Goal: Task Accomplishment & Management: Manage account settings

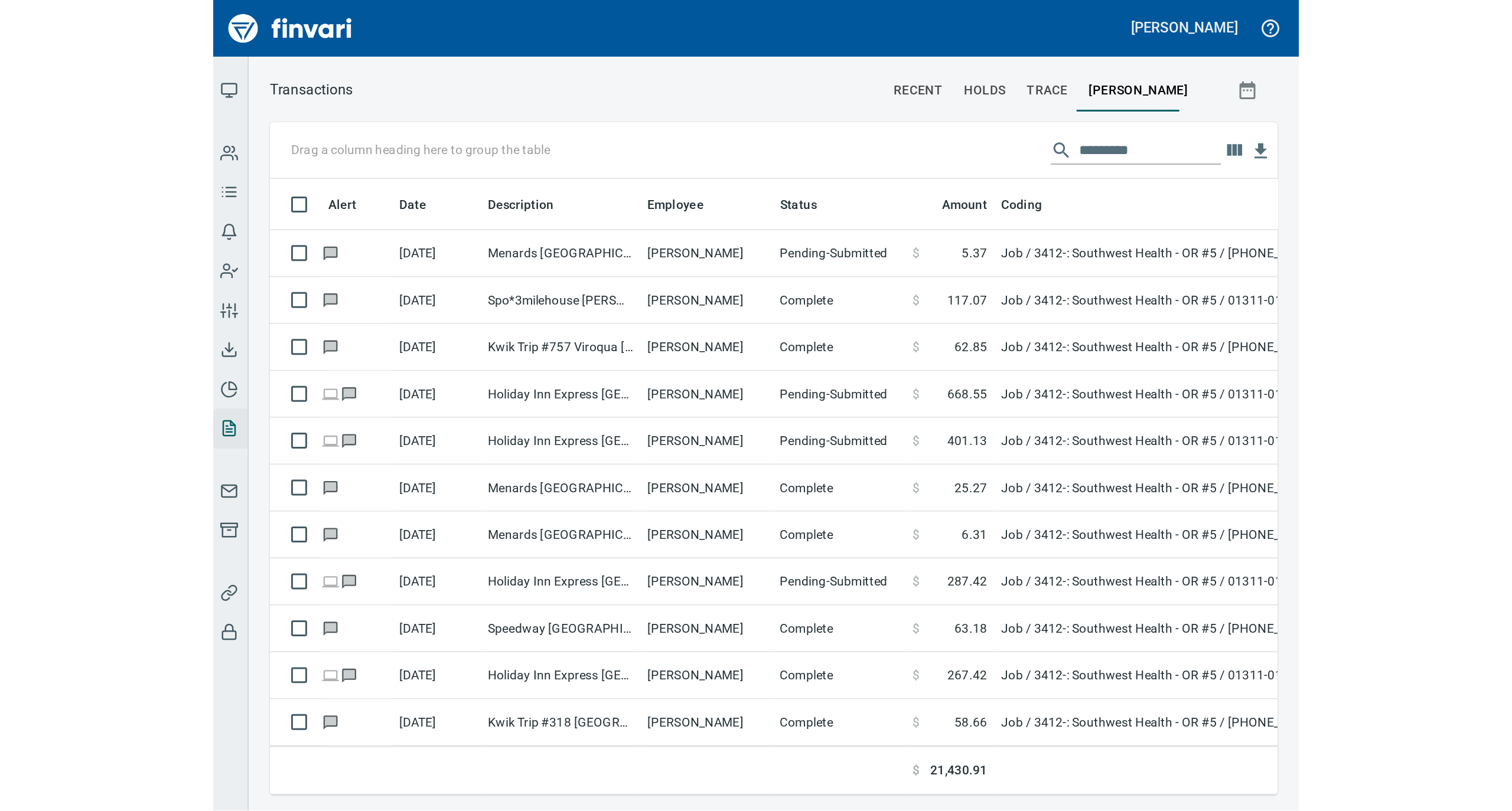
scroll to position [668, 1342]
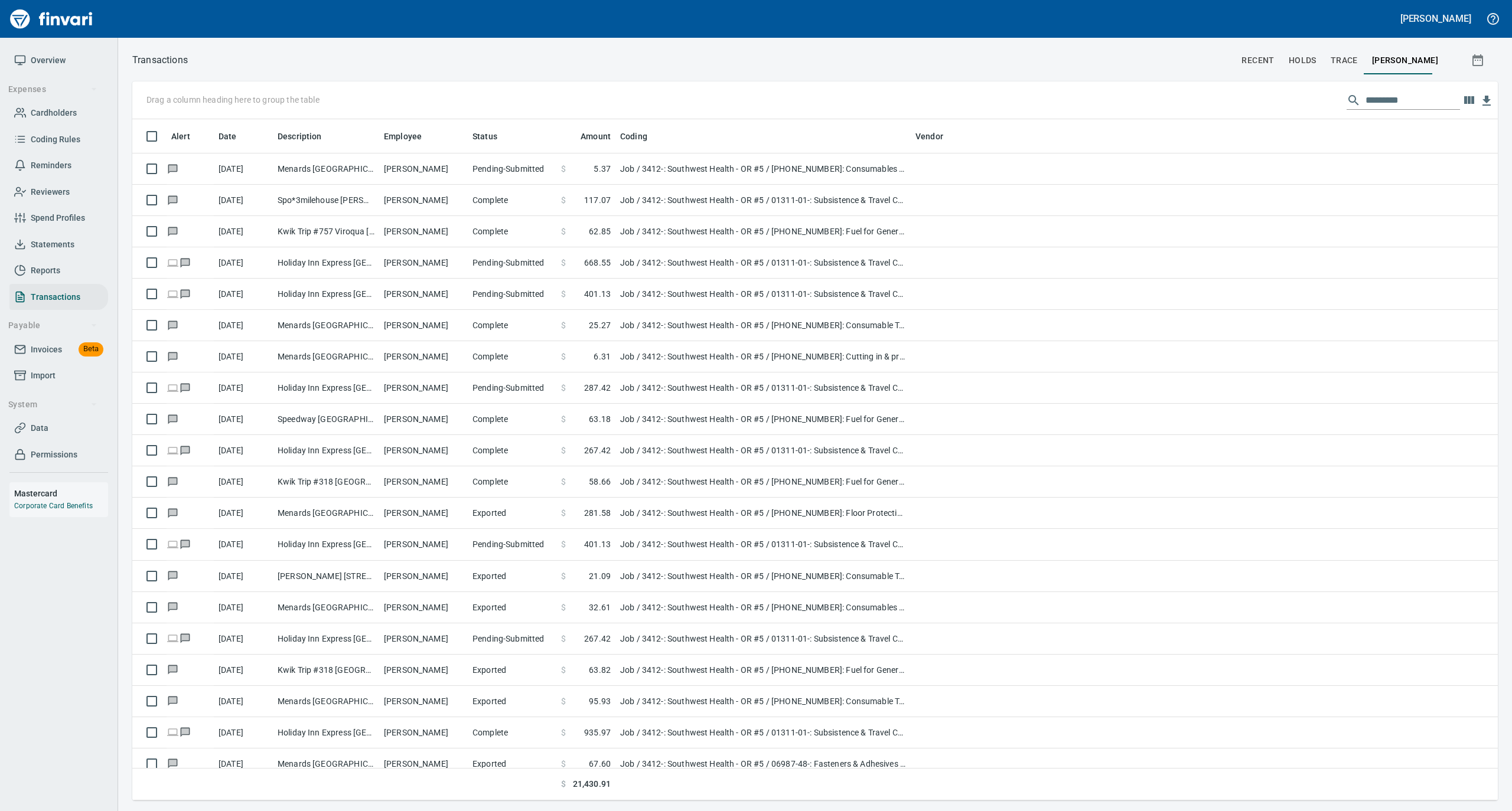
click at [55, 112] on span "Cardholders" at bounding box center [53, 113] width 46 height 15
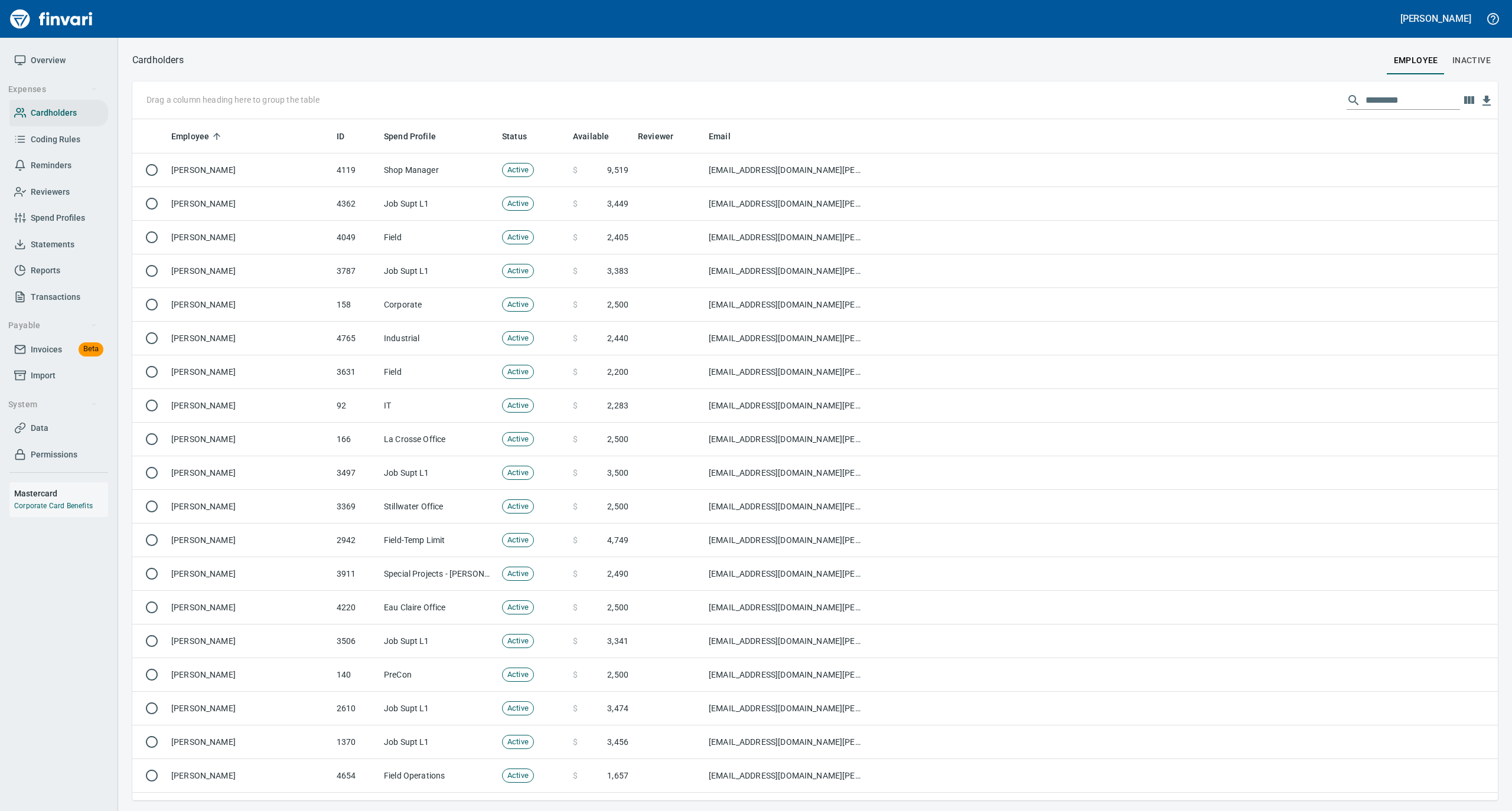
scroll to position [670, 1342]
click at [724, 95] on input "text" at bounding box center [1413, 101] width 95 height 19
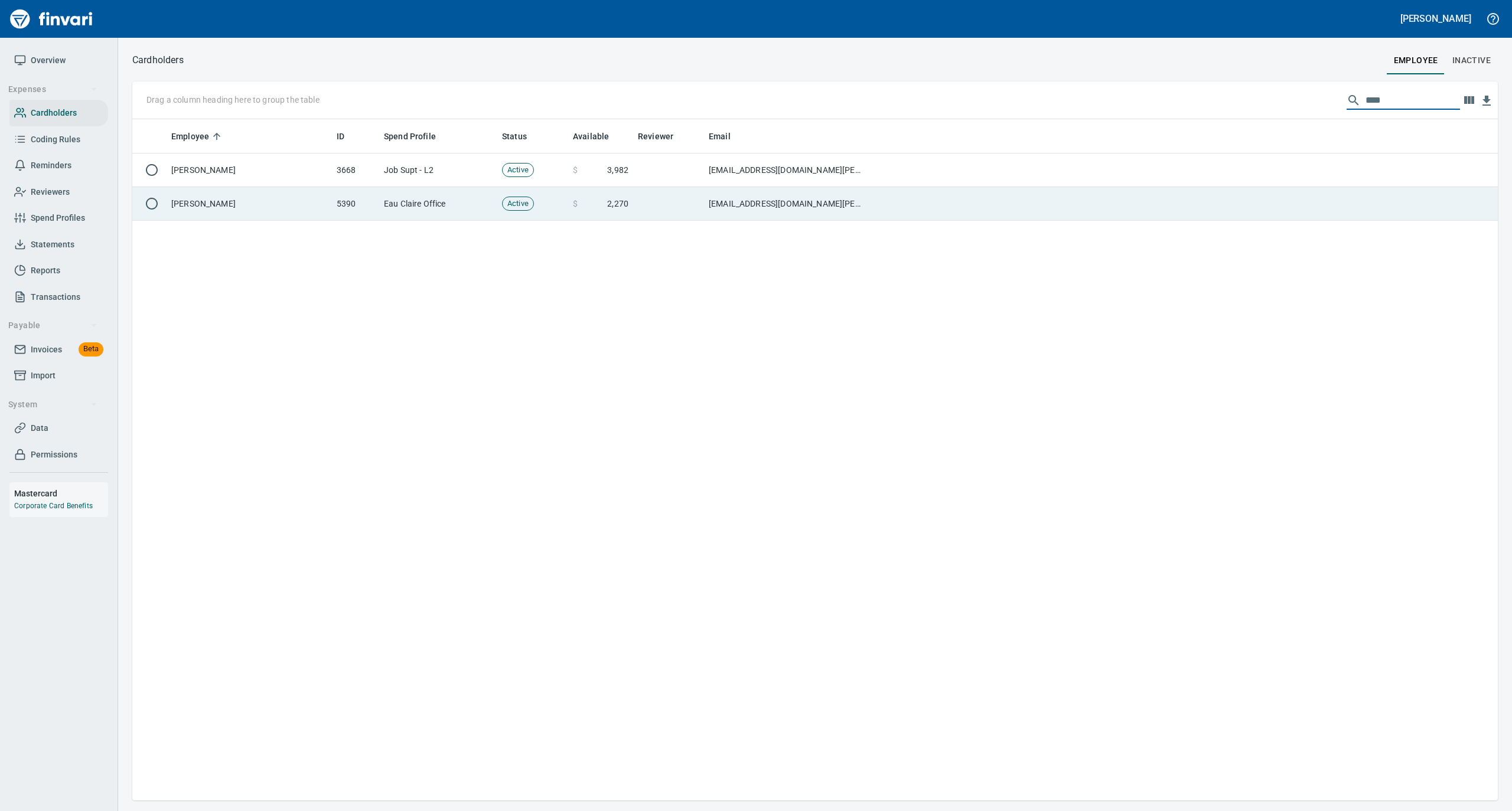
type input "****"
click at [249, 200] on td "[PERSON_NAME]" at bounding box center [249, 204] width 165 height 34
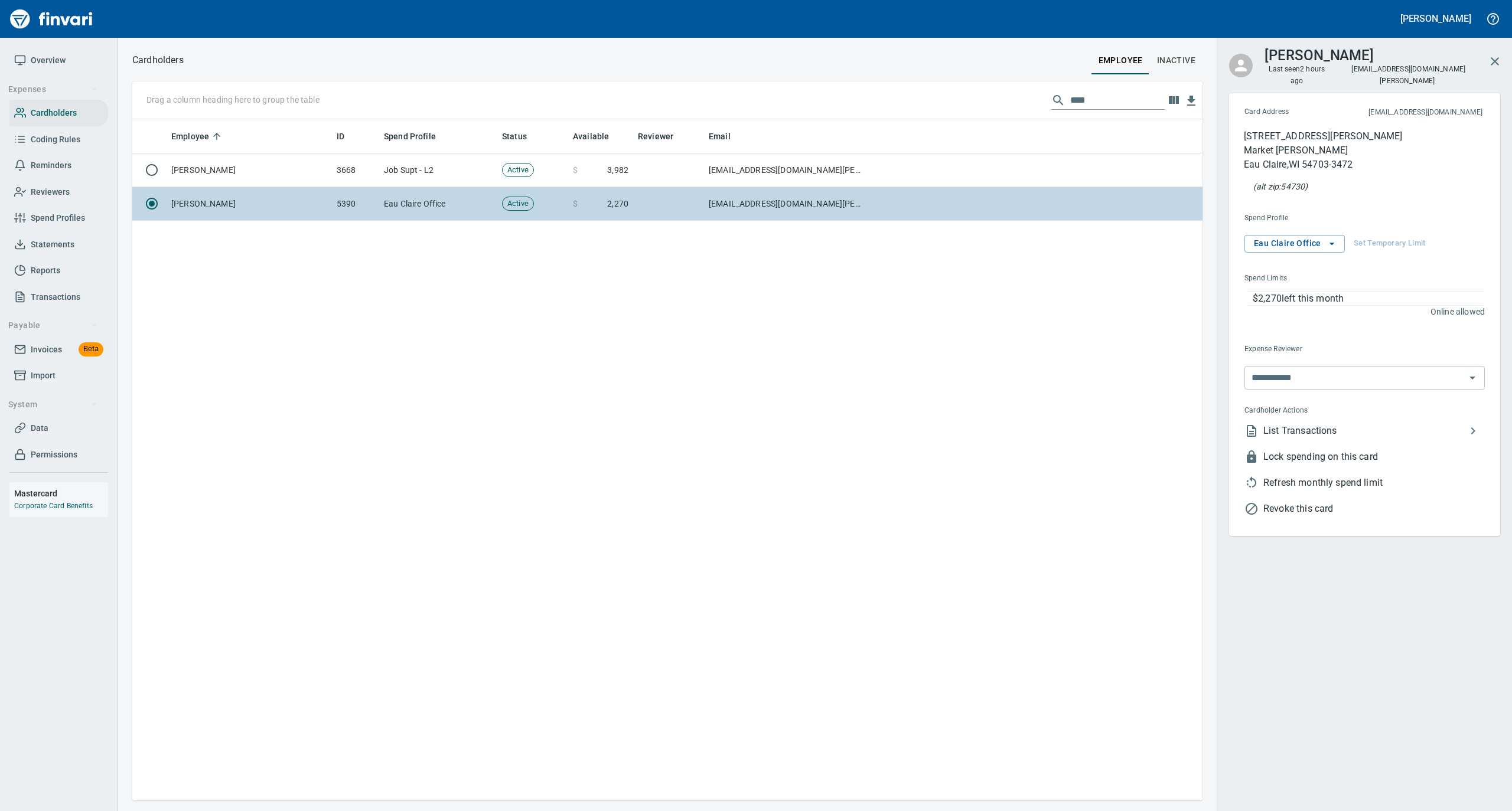
scroll to position [670, 1059]
click at [724, 424] on span "List Transactions" at bounding box center [1365, 431] width 203 height 14
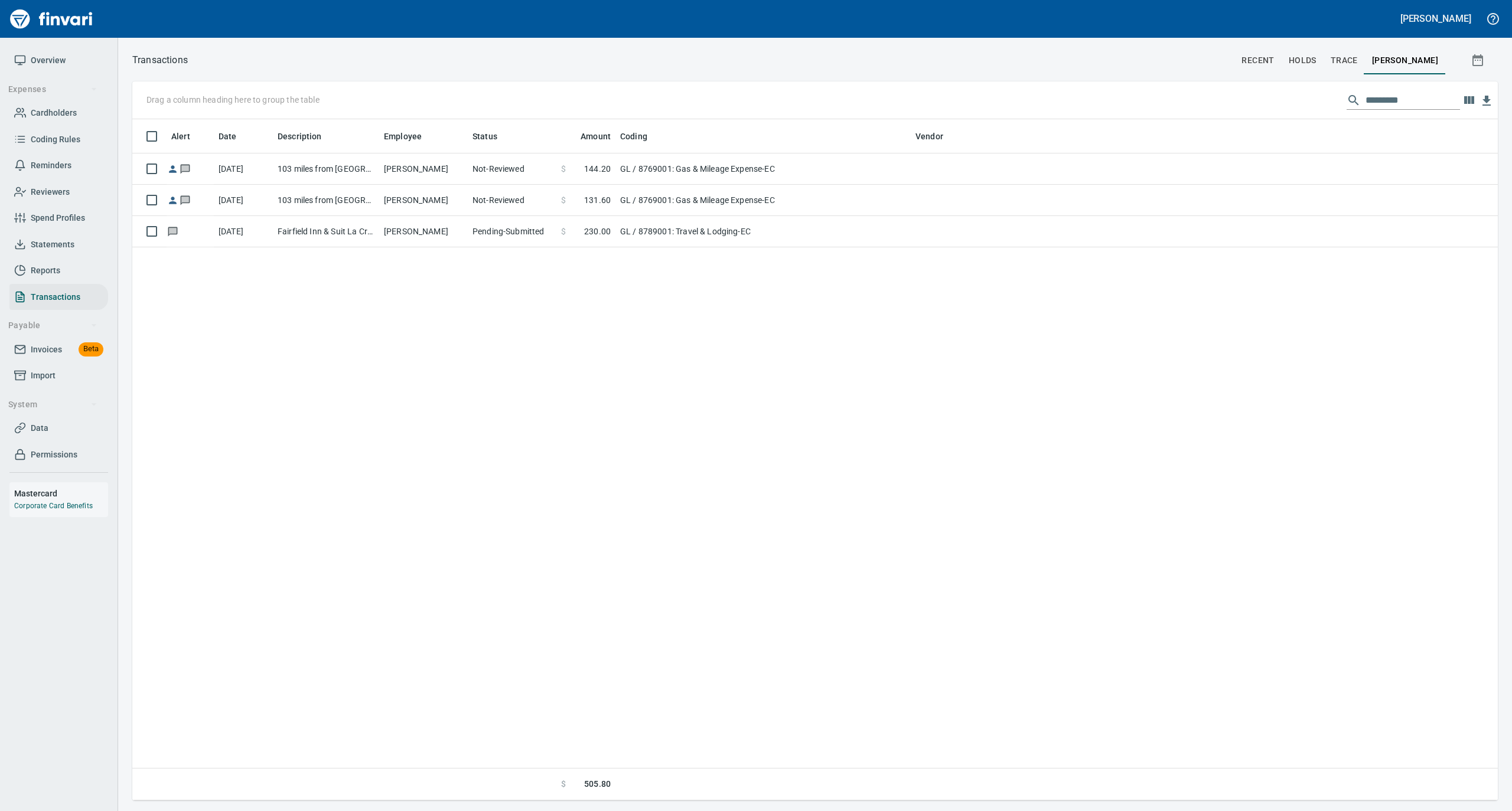
scroll to position [670, 1354]
click at [45, 117] on span "Cardholders" at bounding box center [53, 113] width 46 height 15
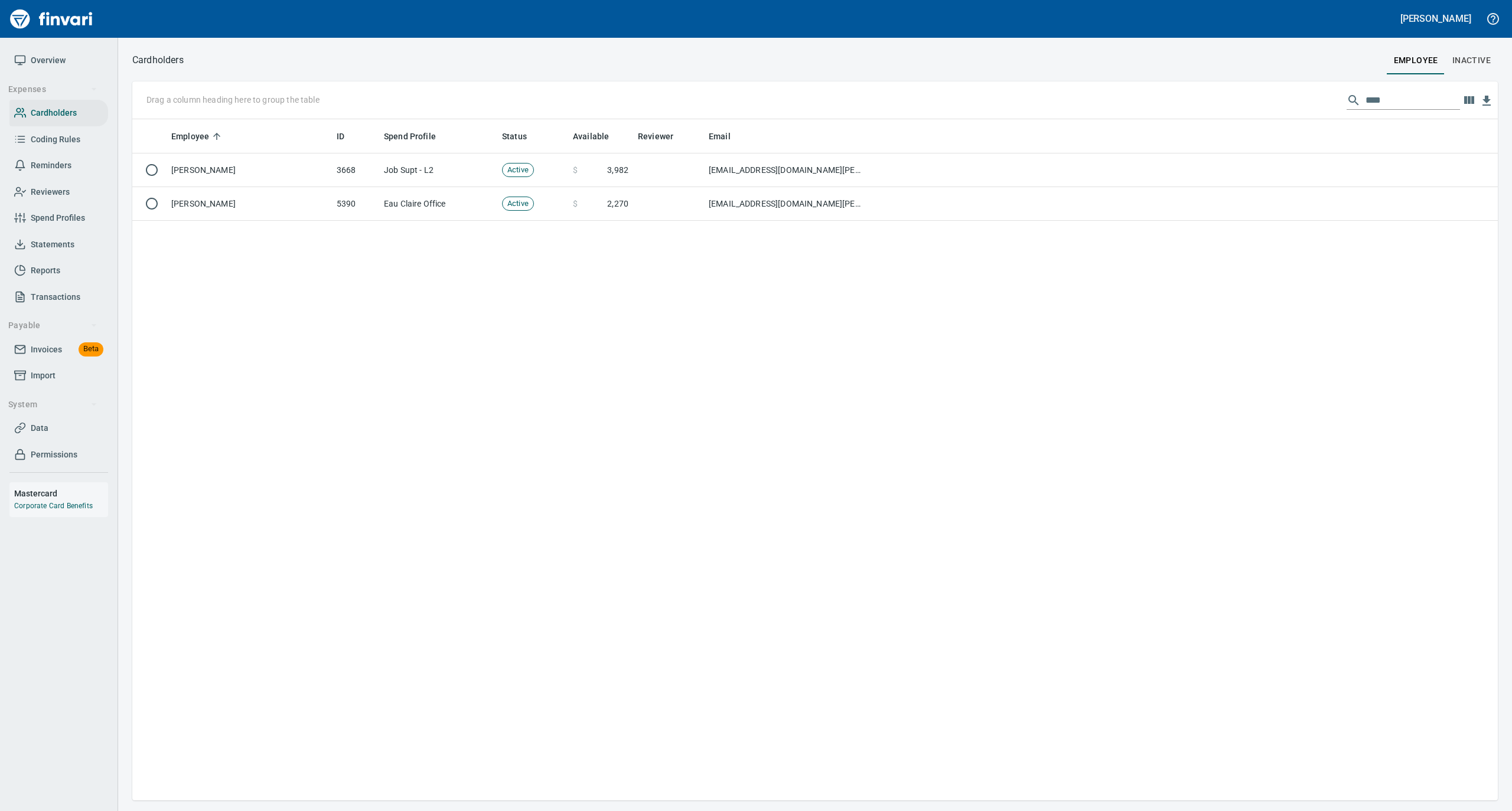
scroll to position [1, 1]
click at [724, 103] on input "****" at bounding box center [1413, 101] width 95 height 19
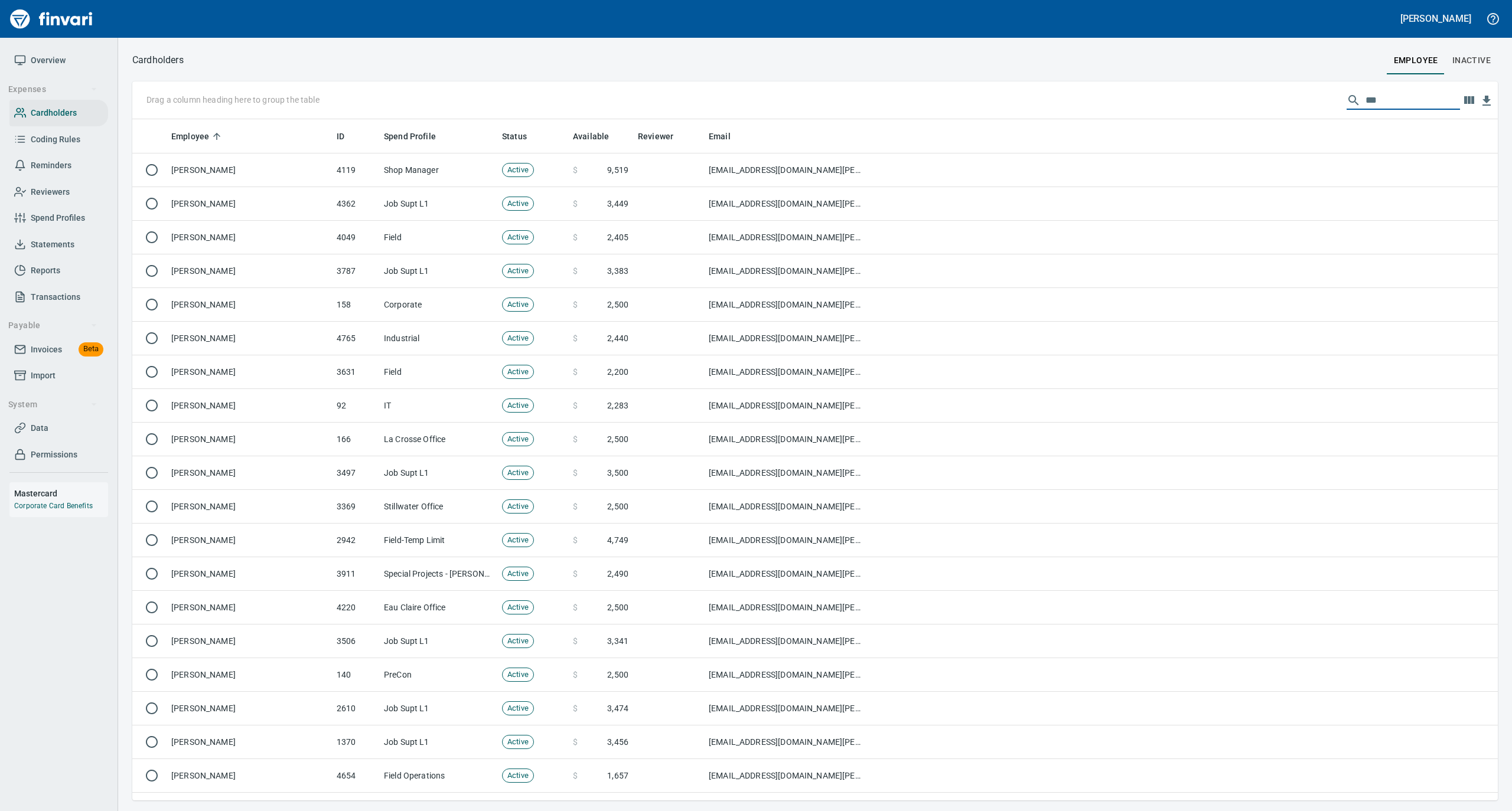
scroll to position [670, 1342]
type input "*"
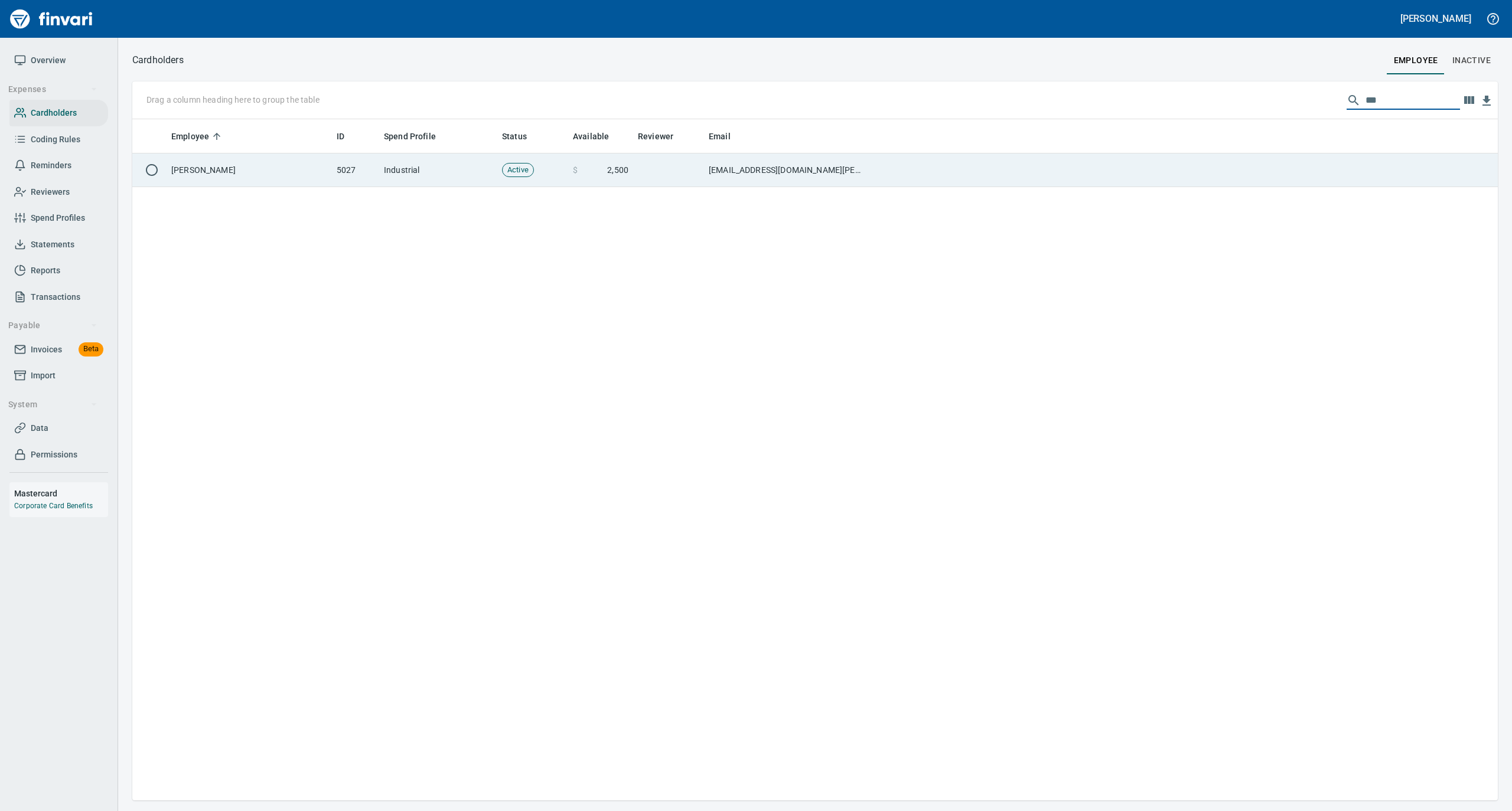
type input "***"
click at [288, 173] on td "[PERSON_NAME]" at bounding box center [249, 171] width 165 height 34
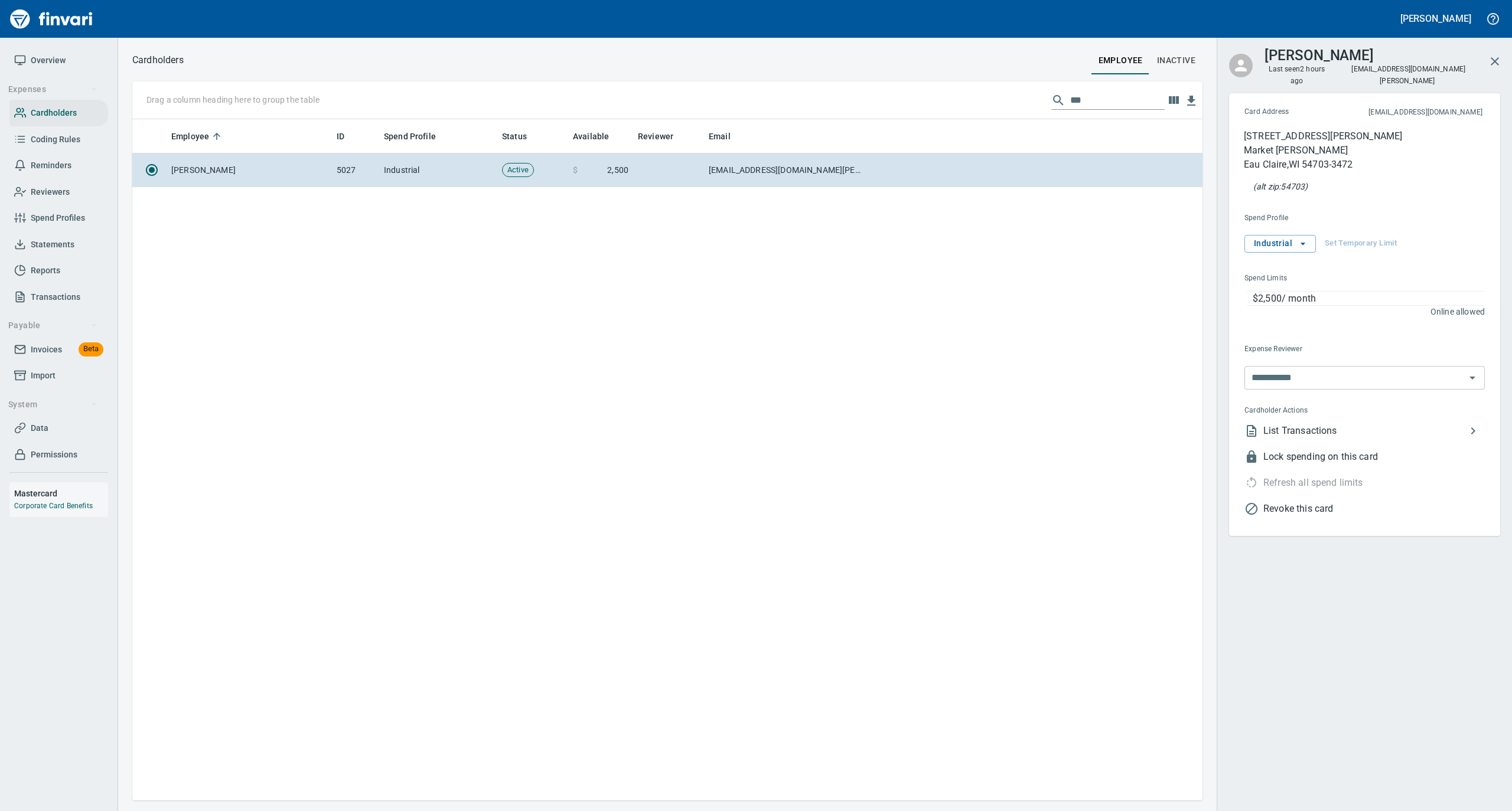
scroll to position [670, 1059]
click at [724, 424] on span "List Transactions" at bounding box center [1365, 431] width 203 height 14
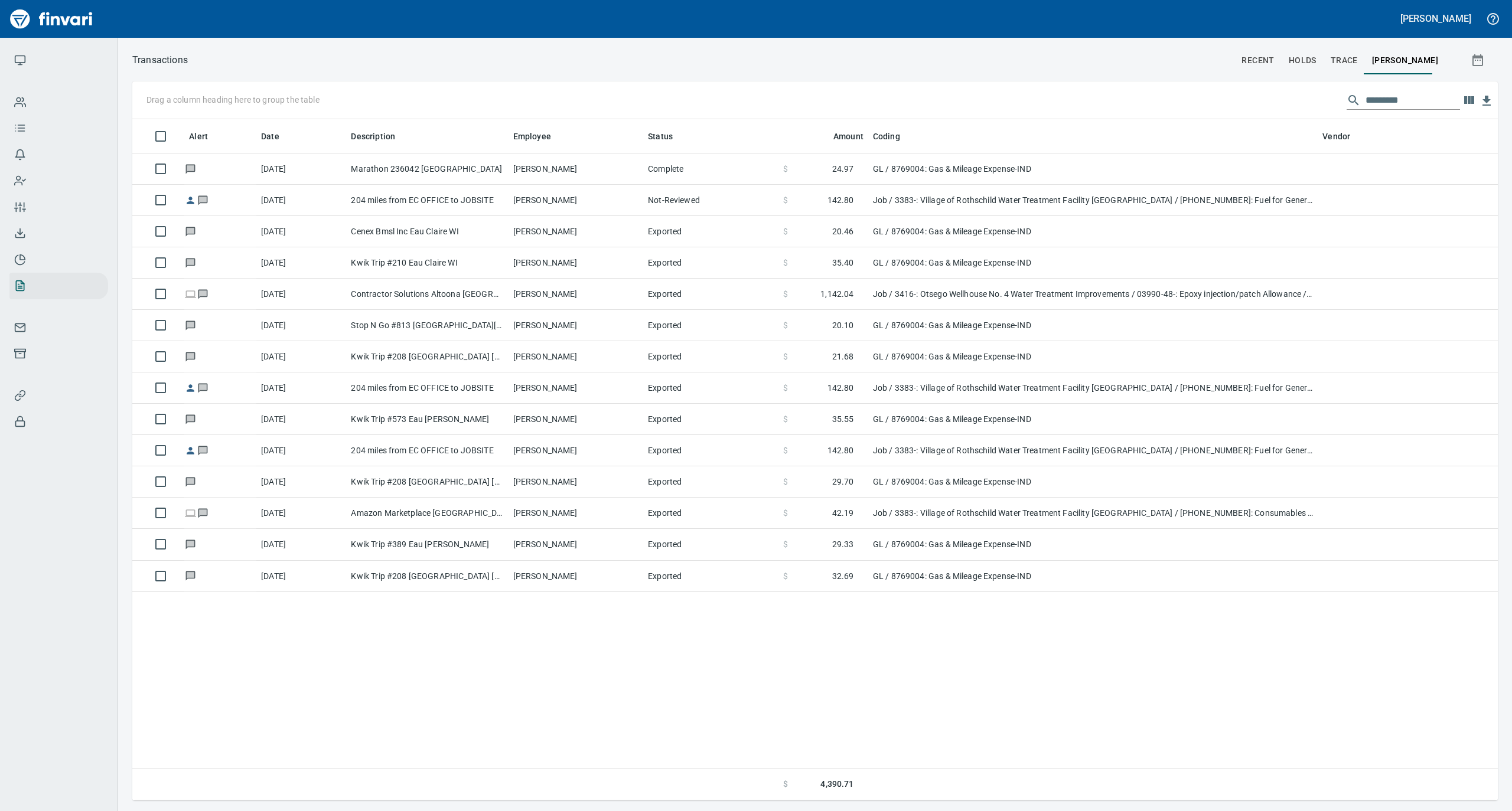
scroll to position [670, 1342]
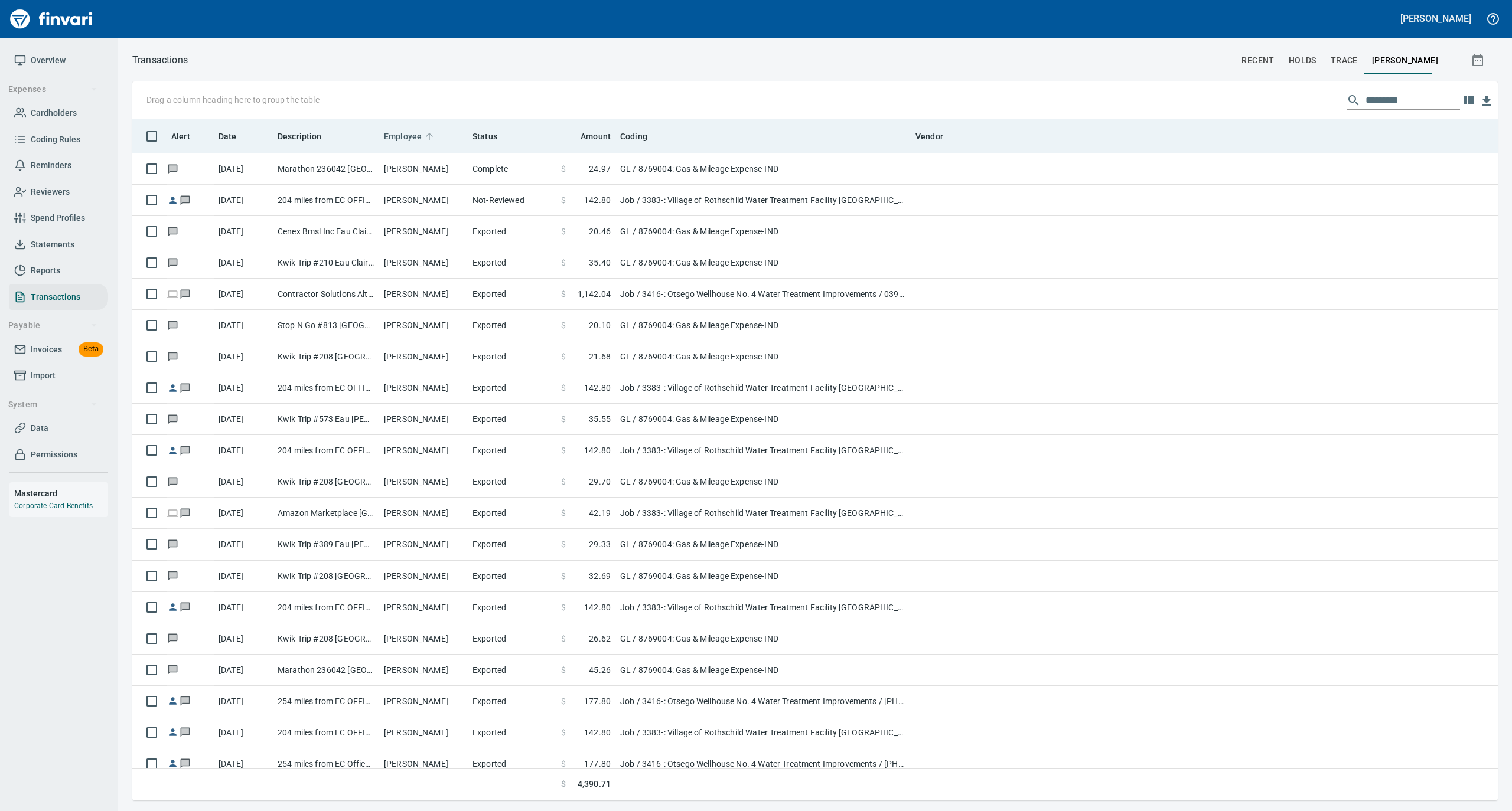
click at [424, 131] on icon at bounding box center [429, 136] width 11 height 11
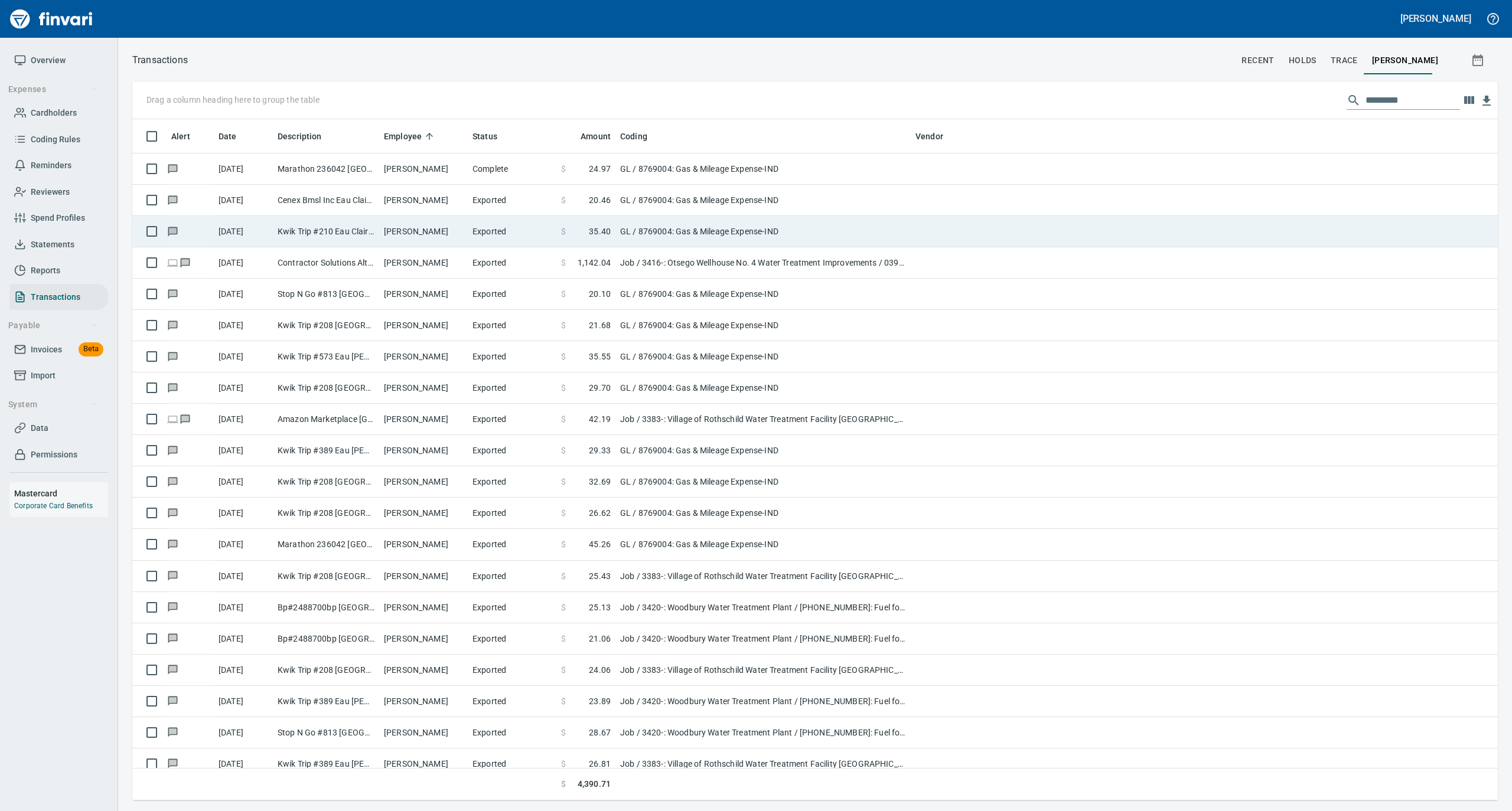
click at [320, 227] on td "Kwik Trip #210 Eau Claire WI" at bounding box center [326, 232] width 106 height 31
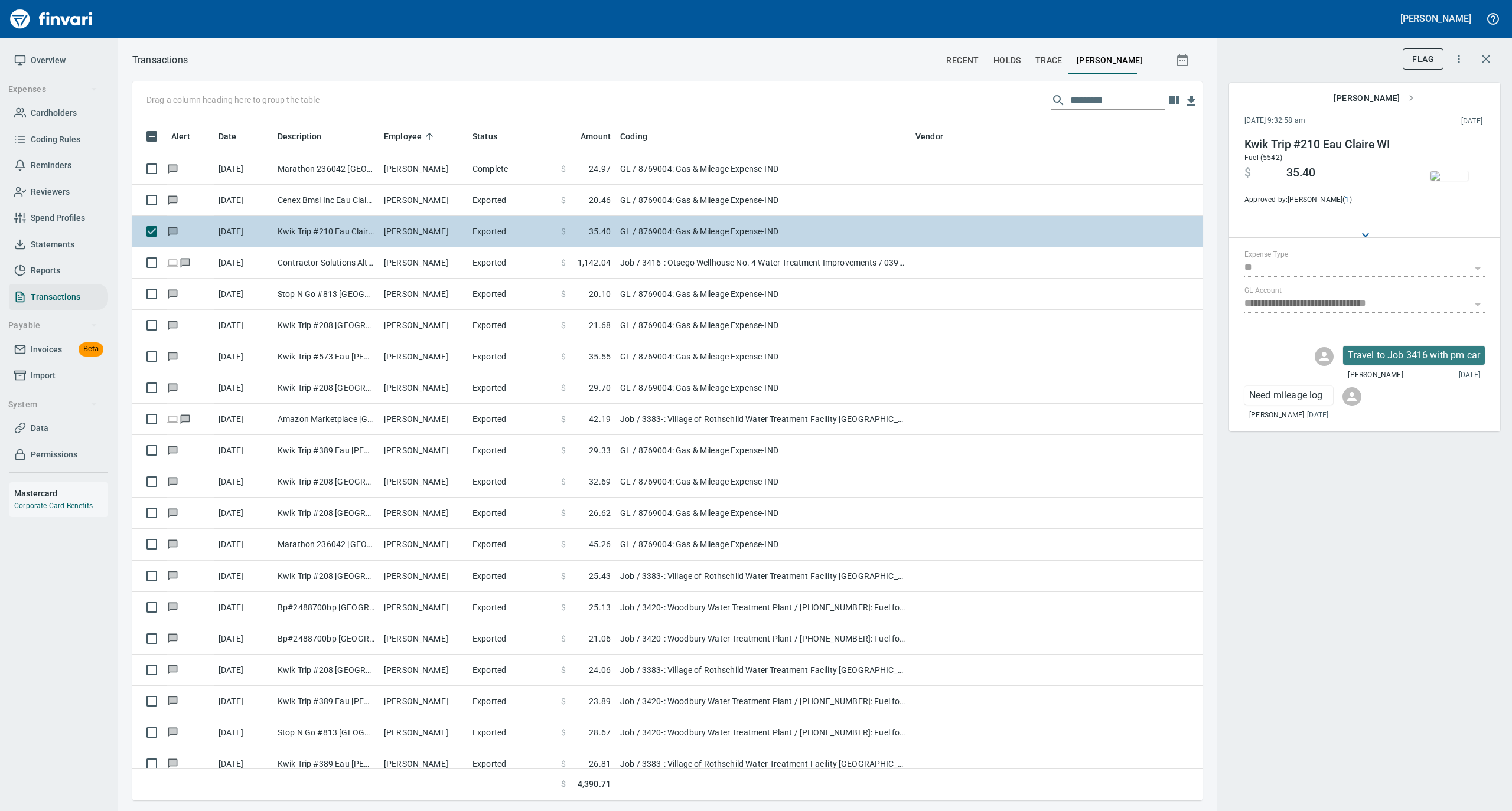
scroll to position [670, 1047]
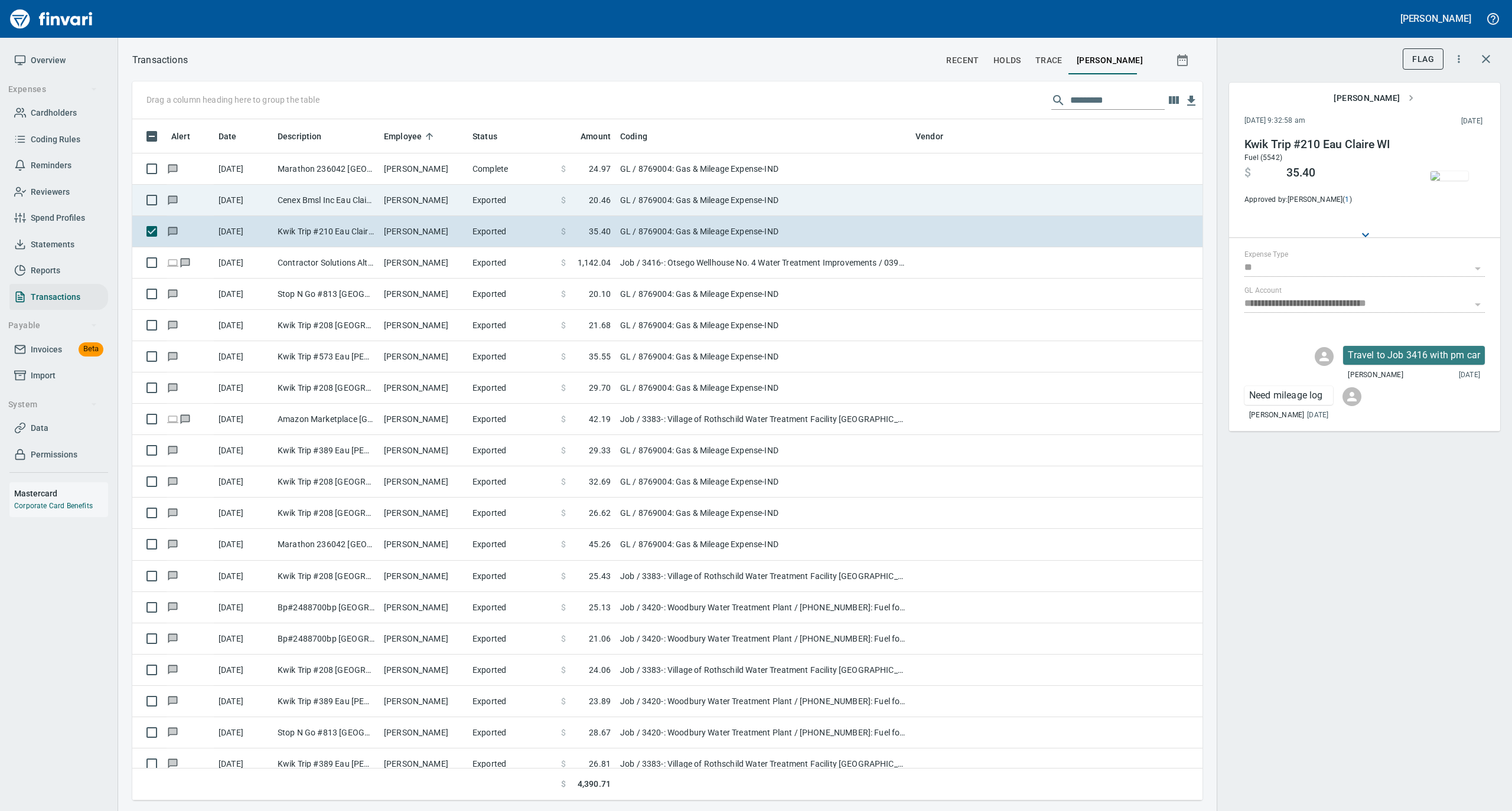
click at [322, 205] on td "Cenex Bmsl Inc Eau Claire WI" at bounding box center [326, 200] width 106 height 31
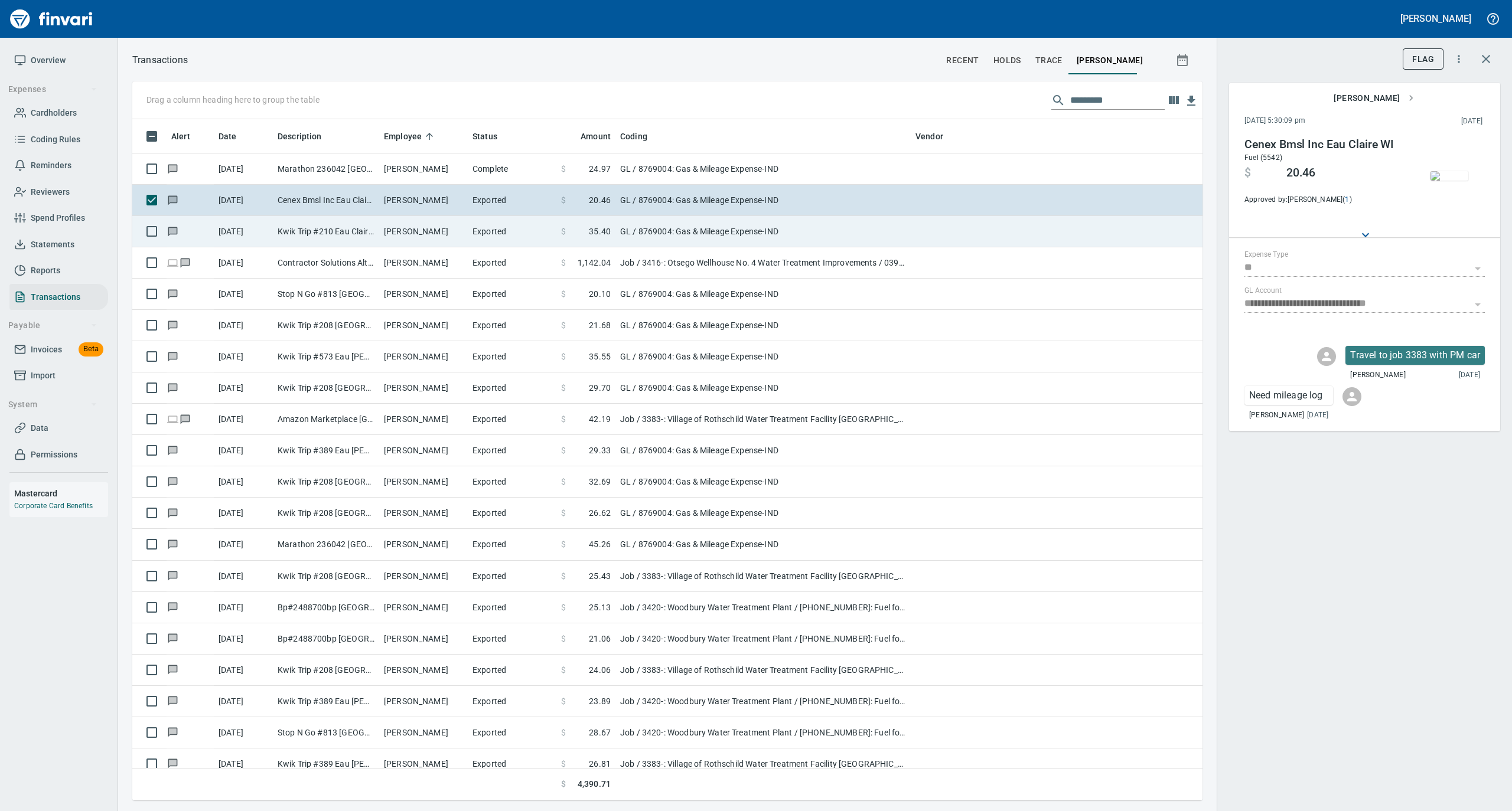
click at [316, 228] on td "Kwik Trip #210 Eau Claire WI" at bounding box center [326, 232] width 106 height 31
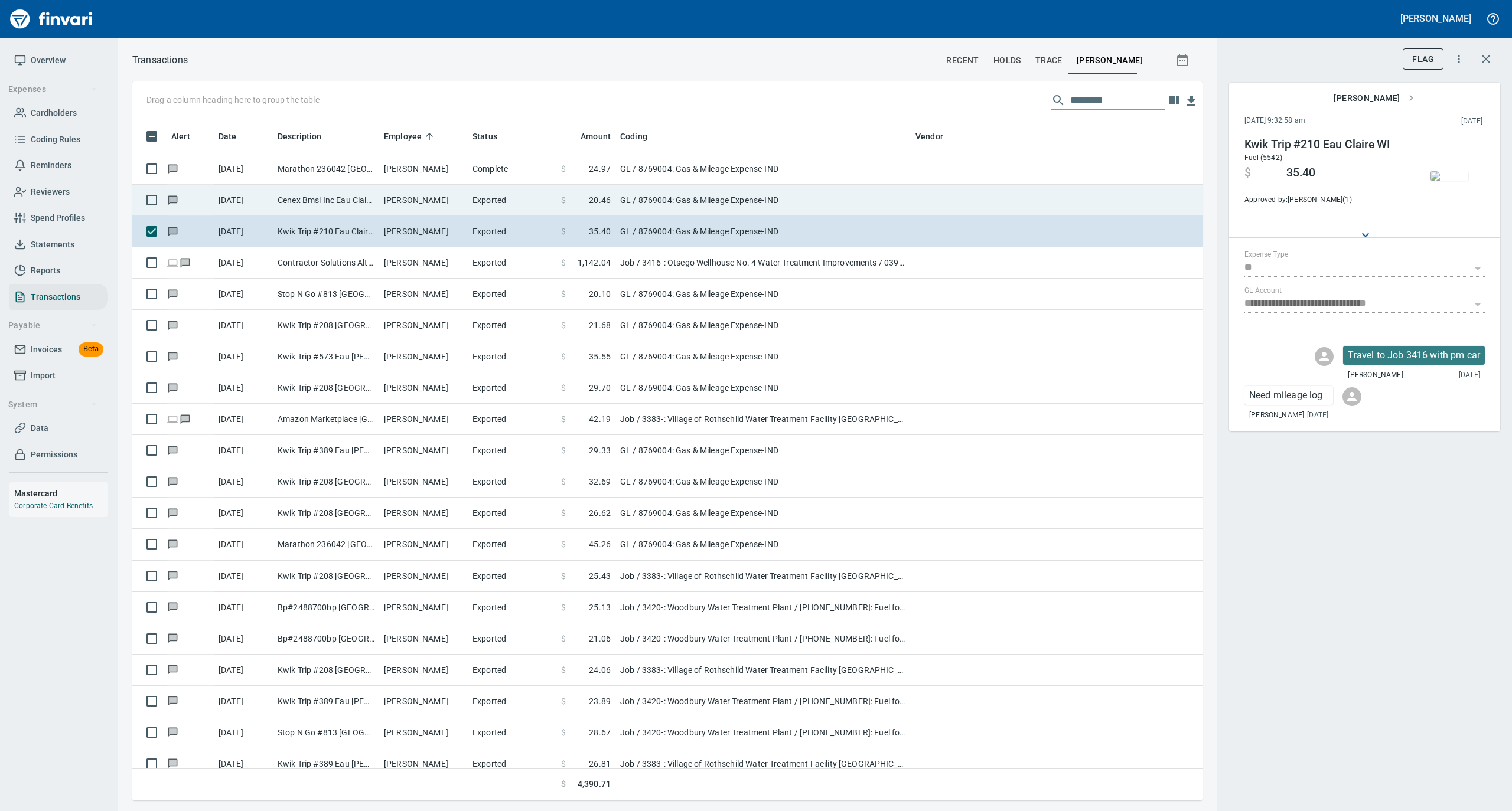
click at [344, 197] on td "Cenex Bmsl Inc Eau Claire WI" at bounding box center [326, 200] width 106 height 31
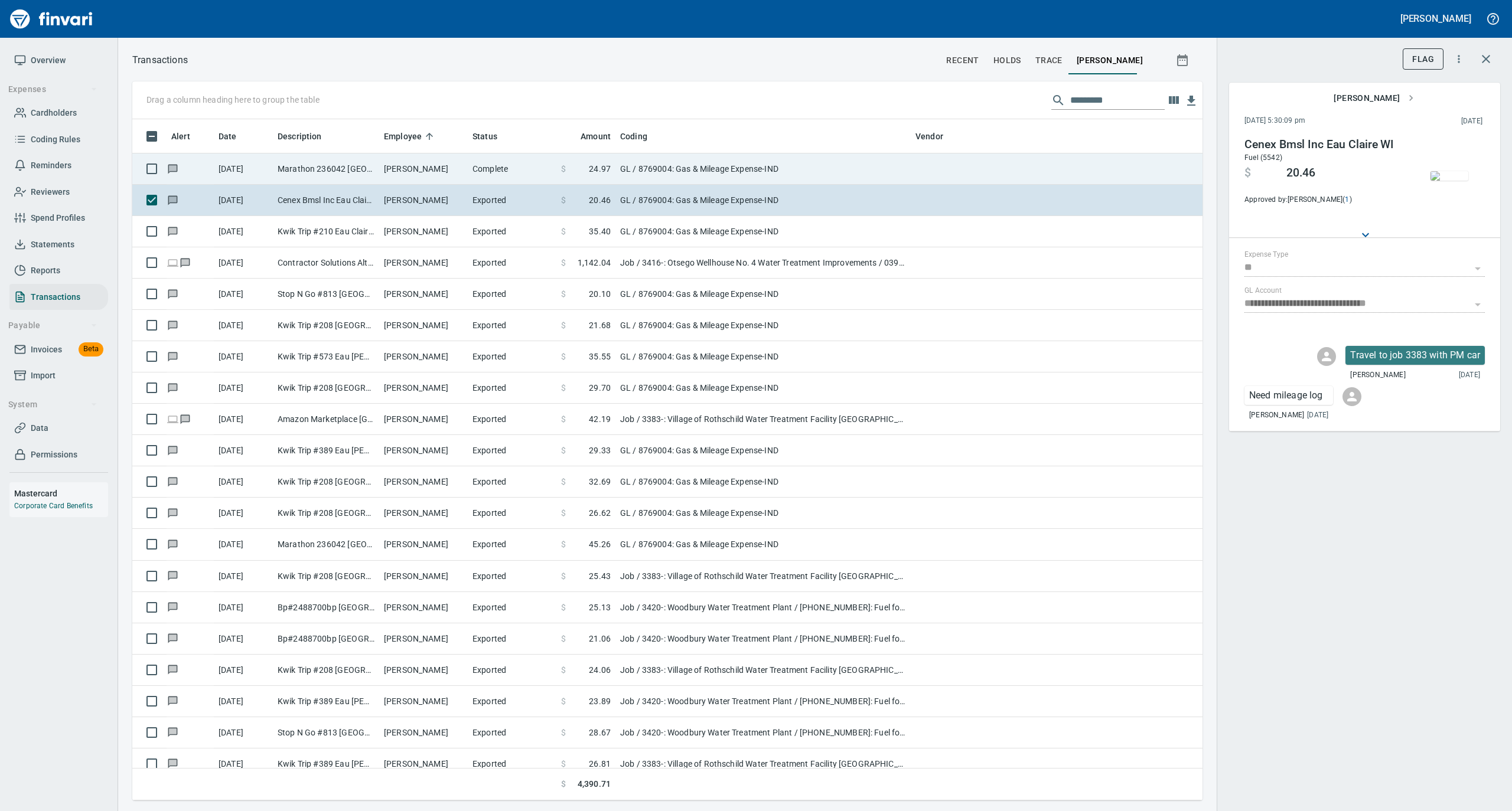
click at [356, 165] on td "Marathon 236042 [GEOGRAPHIC_DATA]" at bounding box center [326, 169] width 106 height 31
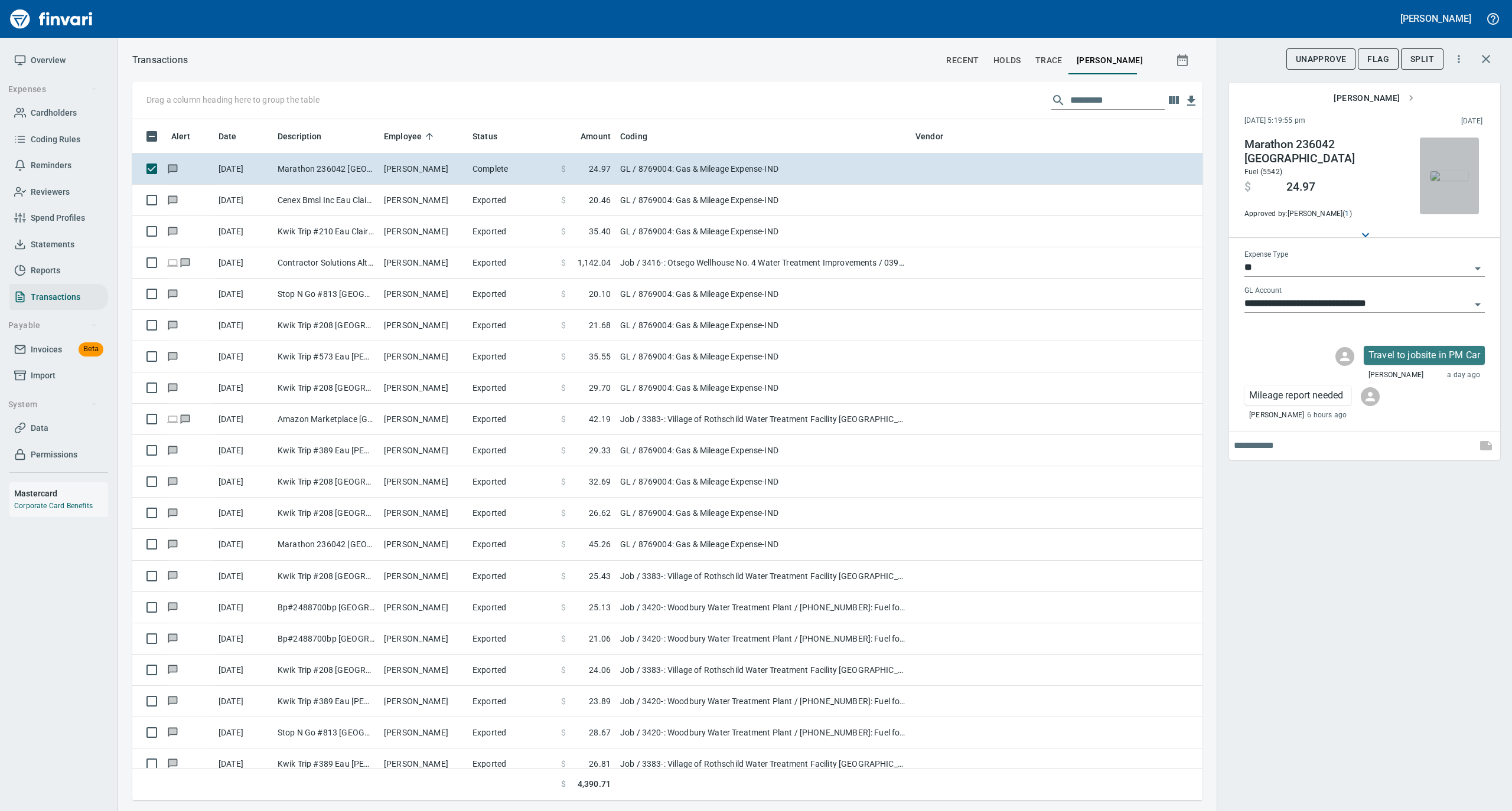
click at [724, 179] on img "button" at bounding box center [1449, 176] width 38 height 9
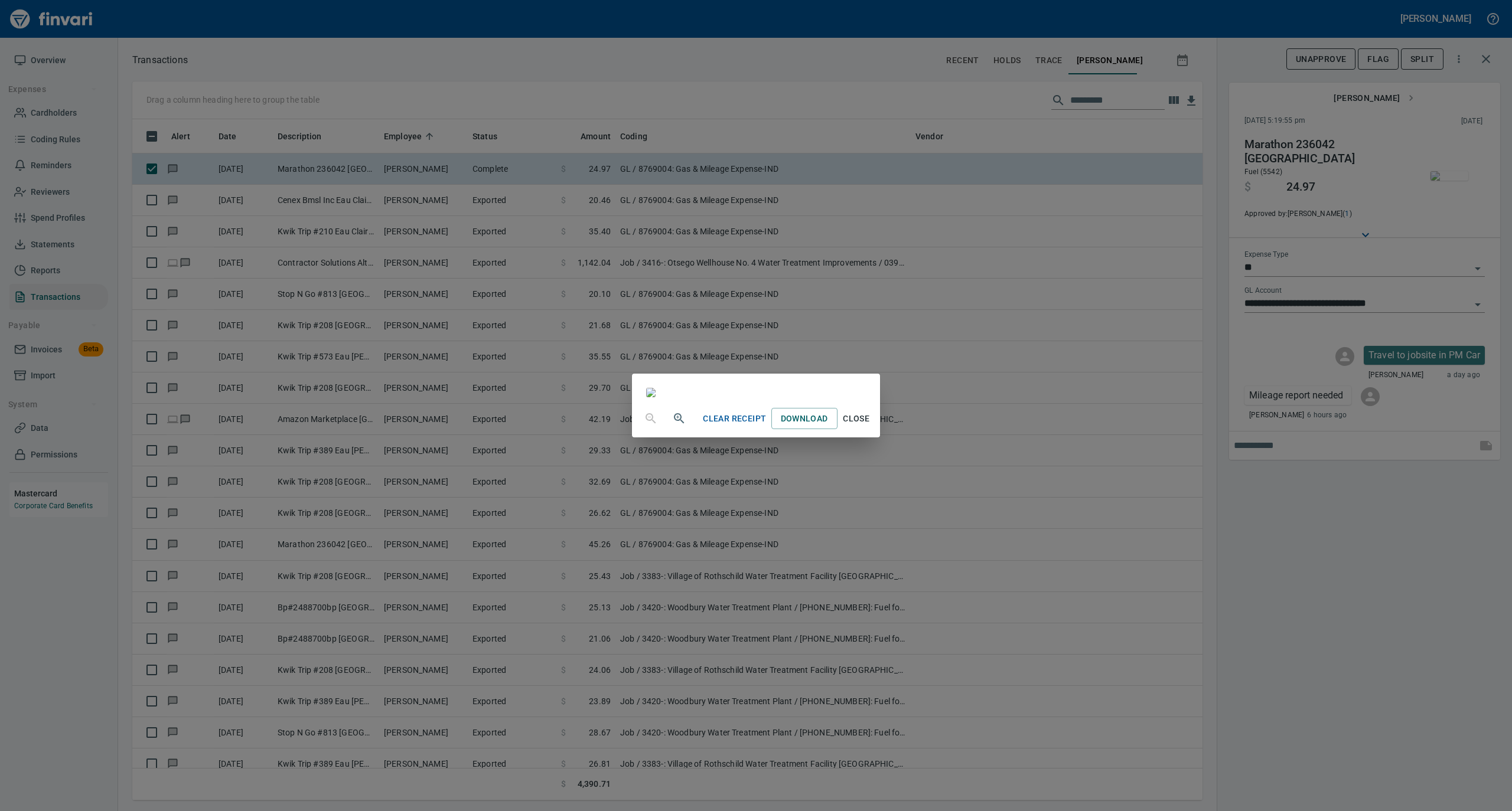
click at [724, 426] on span "Close" at bounding box center [856, 419] width 28 height 15
